Goal: Task Accomplishment & Management: Use online tool/utility

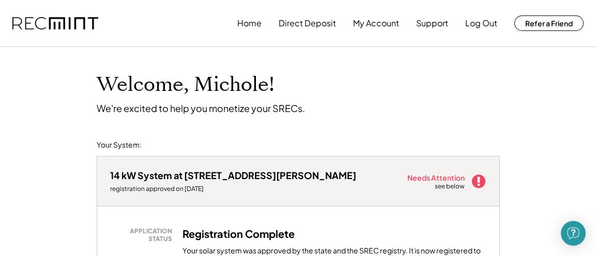
click at [437, 179] on div "Needs Attention" at bounding box center [436, 177] width 58 height 7
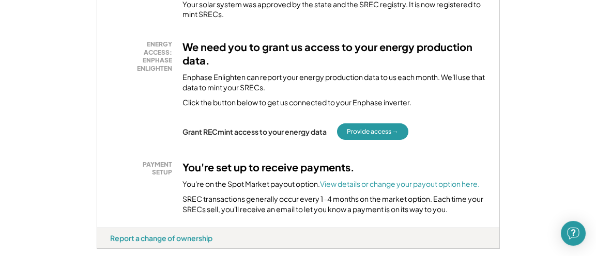
scroll to position [249, 0]
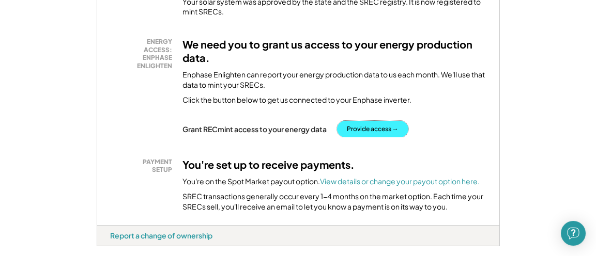
click at [374, 129] on button "Provide access →" at bounding box center [372, 129] width 71 height 17
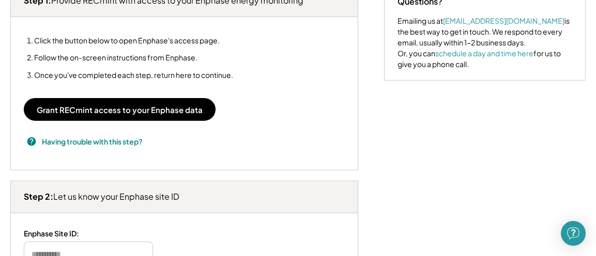
scroll to position [216, 0]
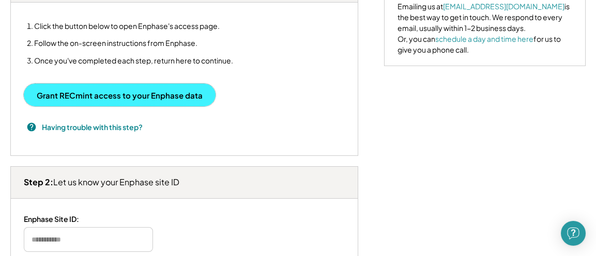
click at [127, 94] on button "Grant RECmint access to your Enphase data" at bounding box center [120, 95] width 192 height 23
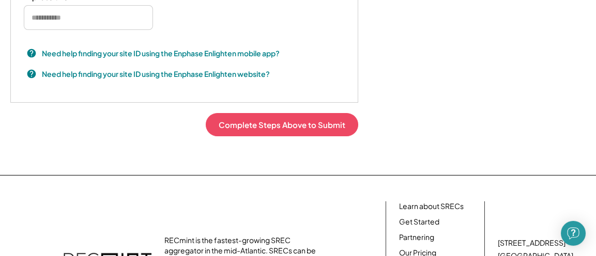
scroll to position [439, 0]
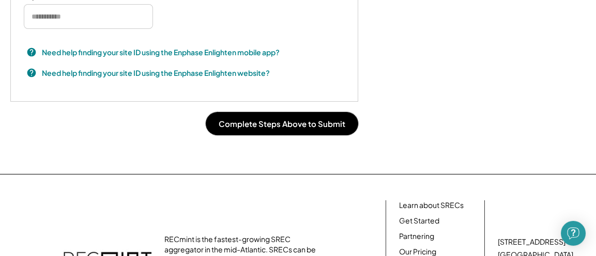
click at [349, 124] on button "Complete Steps Above to Submit" at bounding box center [282, 123] width 152 height 23
click at [260, 117] on button "Complete Steps Above to Submit" at bounding box center [282, 123] width 152 height 23
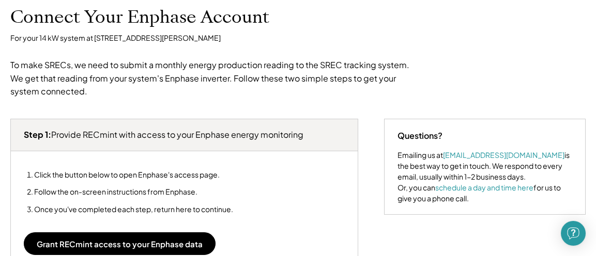
scroll to position [0, 0]
